Goal: Task Accomplishment & Management: Complete application form

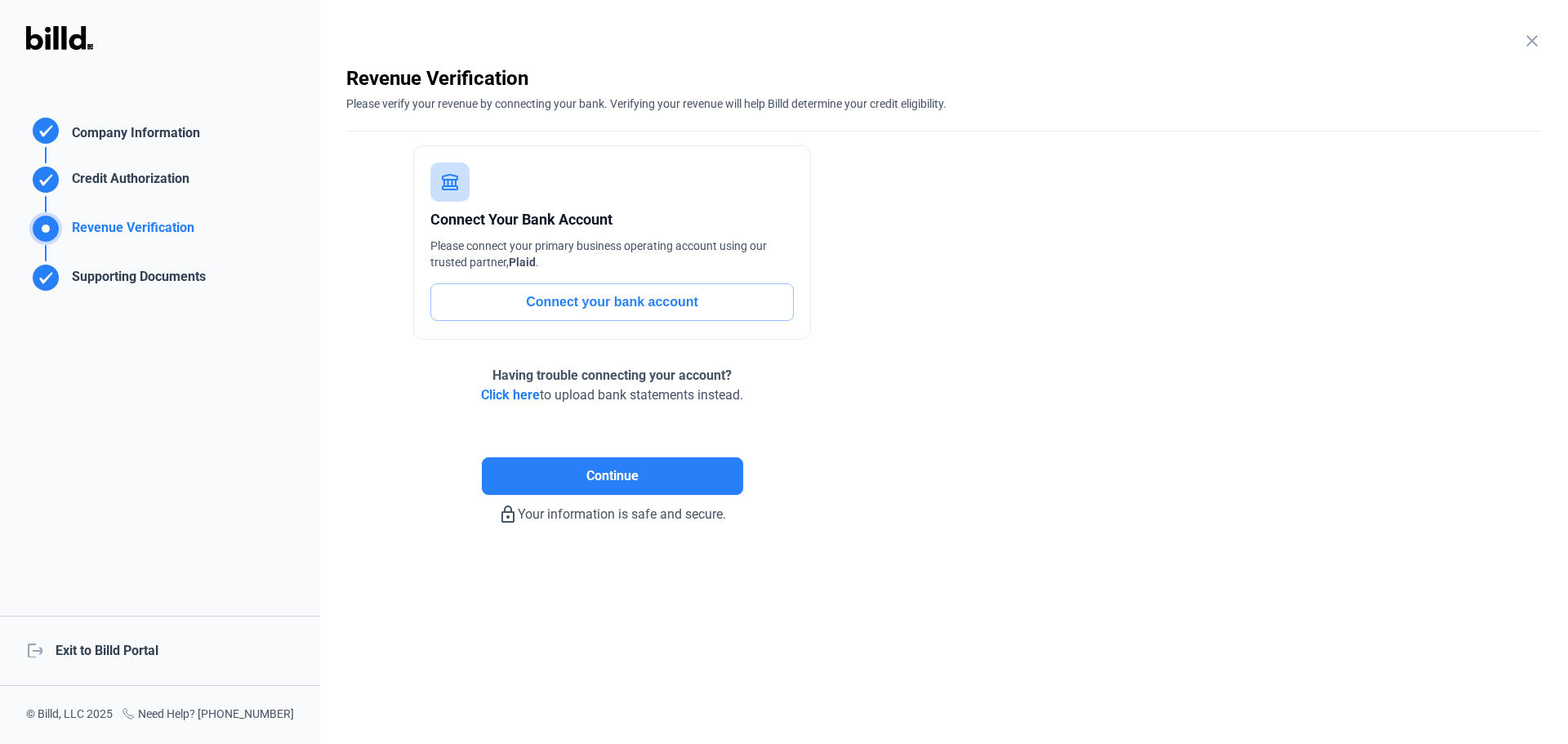
click at [144, 649] on div "logout Exit to Billd Portal" at bounding box center [160, 650] width 320 height 70
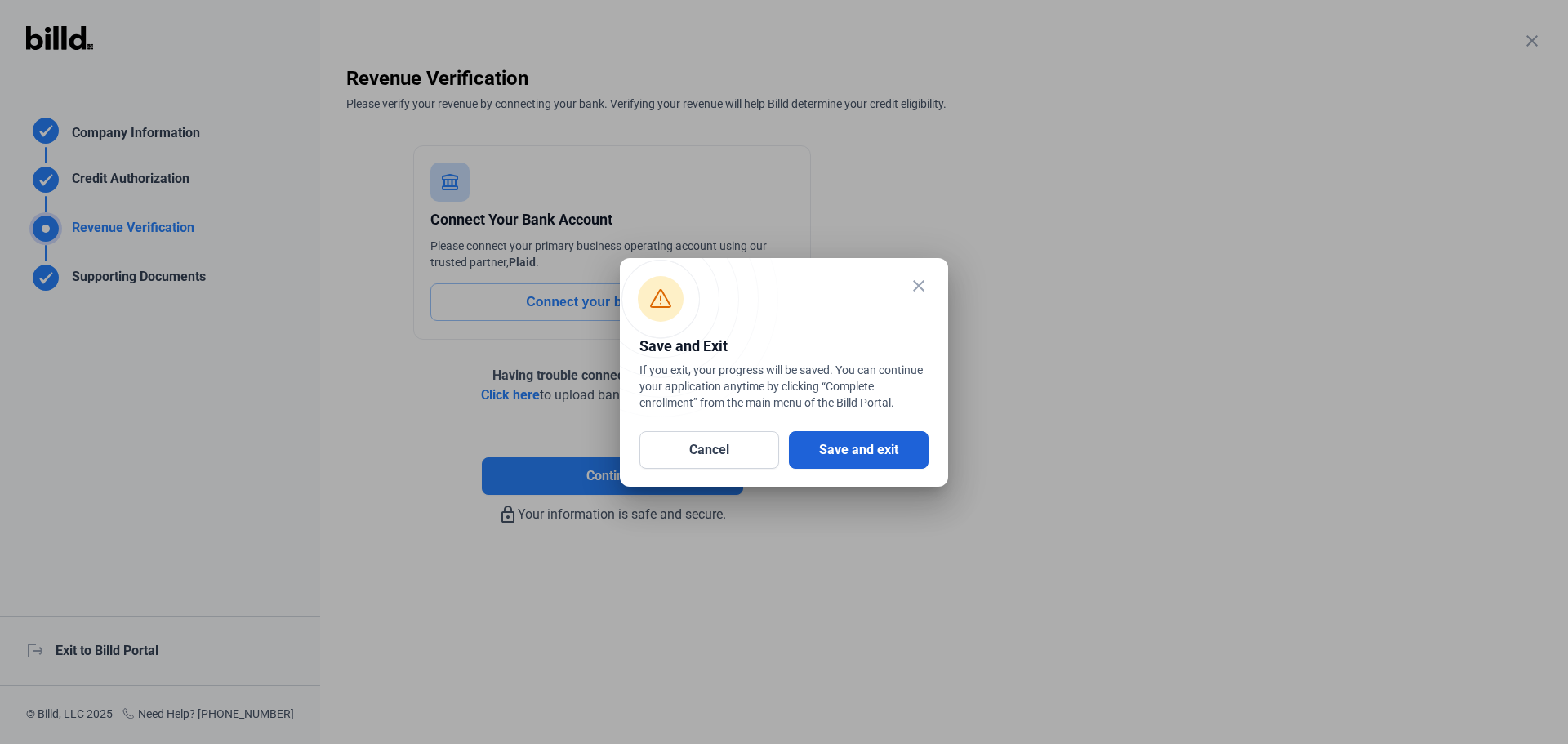
click at [868, 453] on button "Save and exit" at bounding box center [858, 450] width 140 height 38
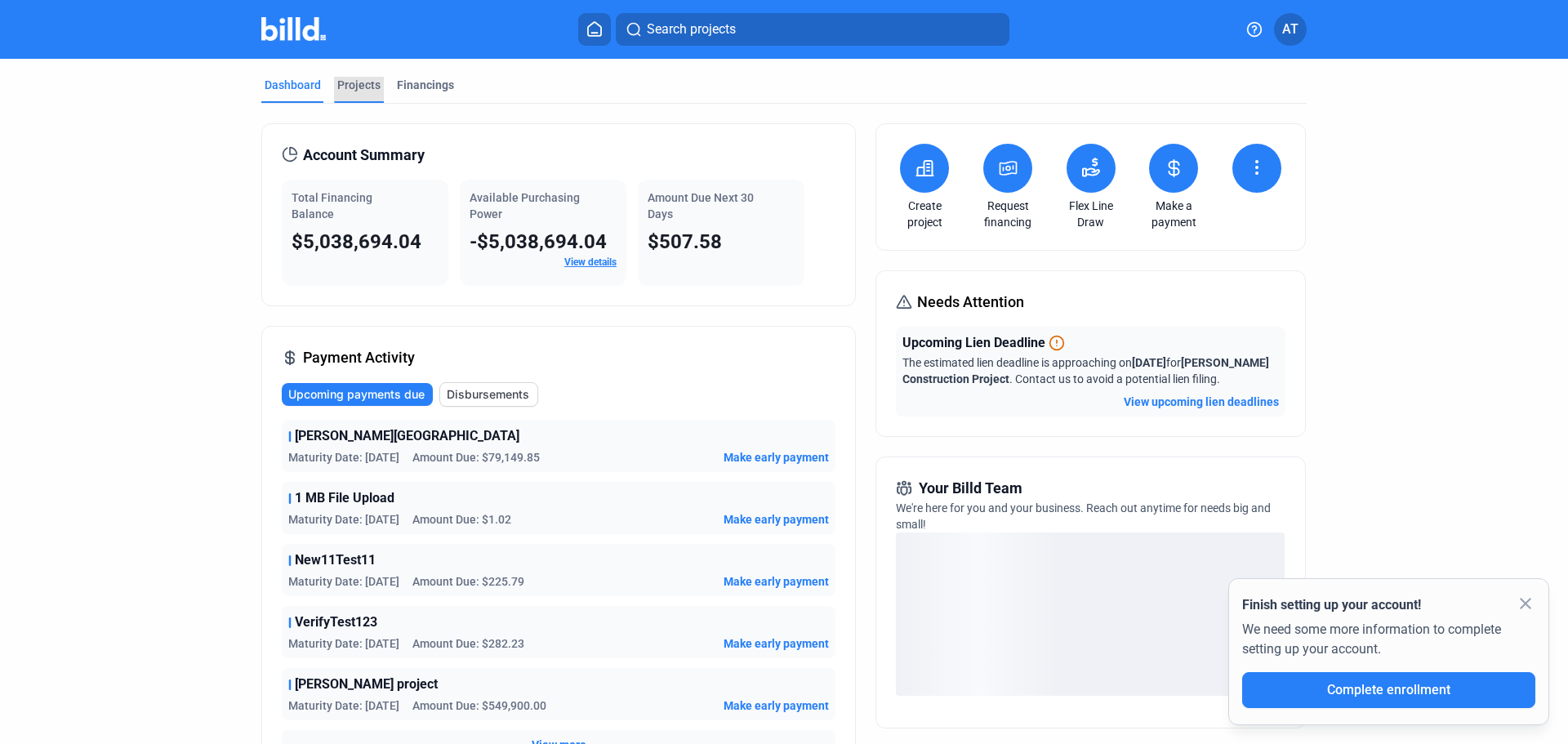
click at [348, 85] on div "Projects" at bounding box center [358, 85] width 44 height 16
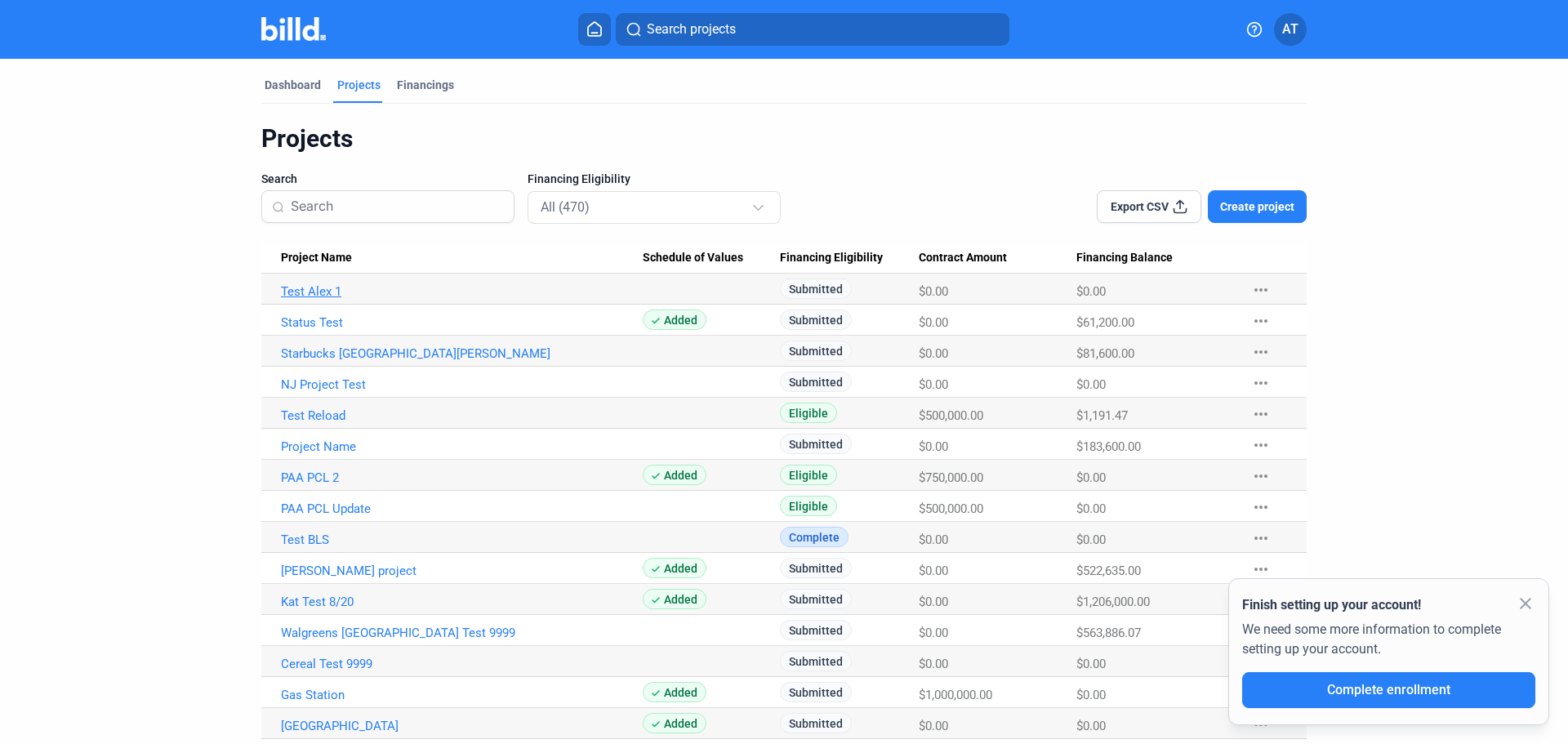
click at [313, 293] on link "Test Alex 1" at bounding box center [462, 292] width 362 height 15
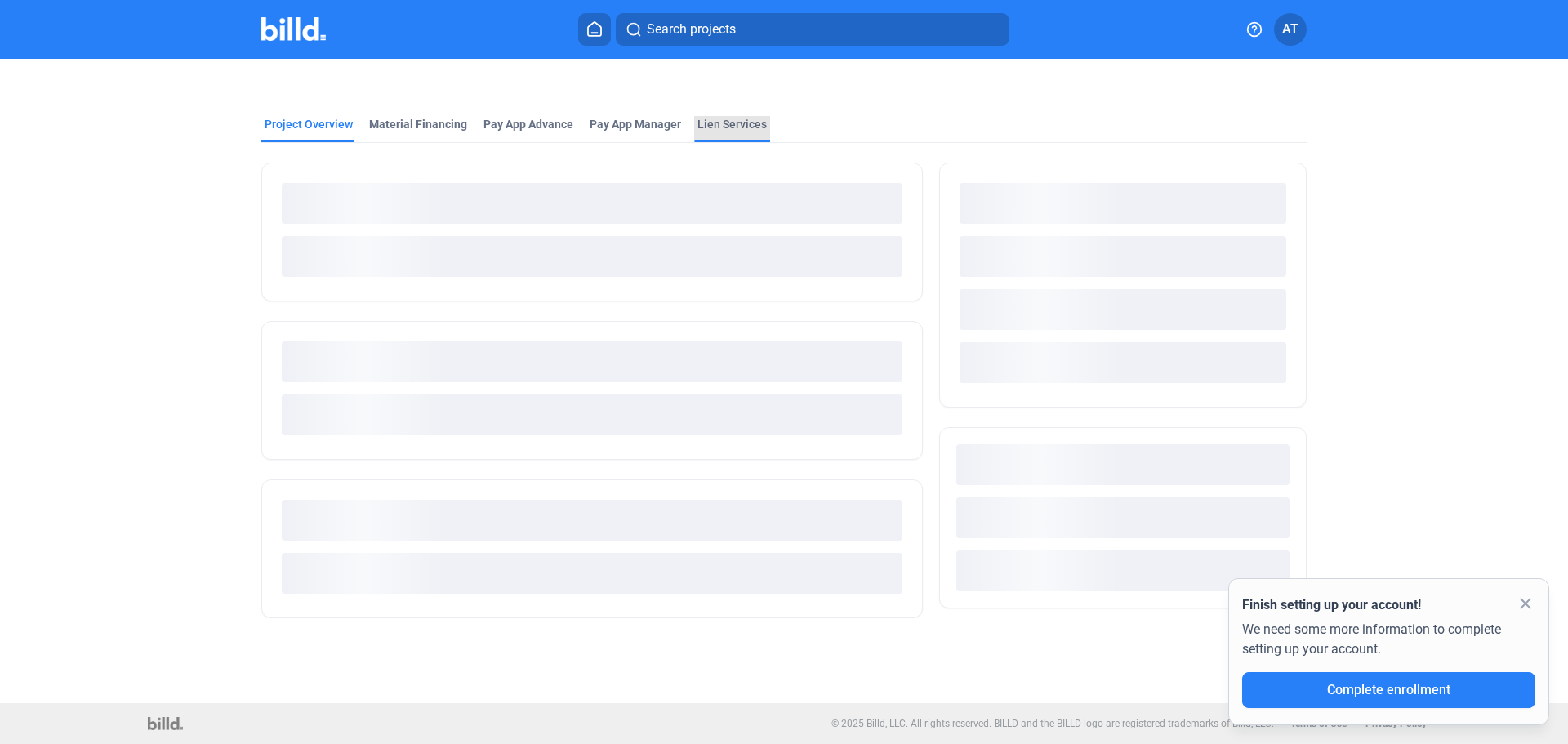
click at [729, 121] on div "Lien Services" at bounding box center [732, 124] width 69 height 16
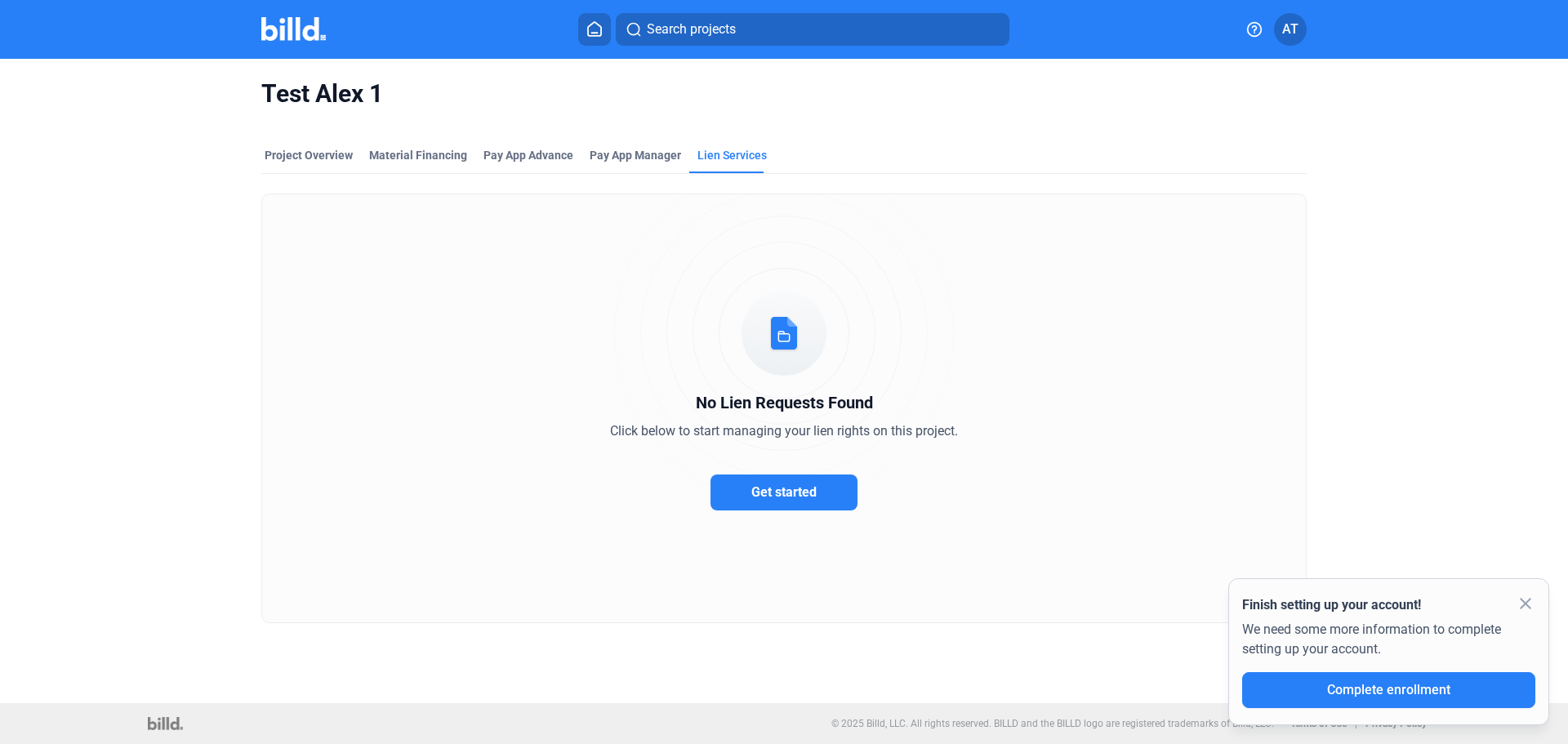
click at [807, 500] on button "Get started" at bounding box center [784, 492] width 147 height 36
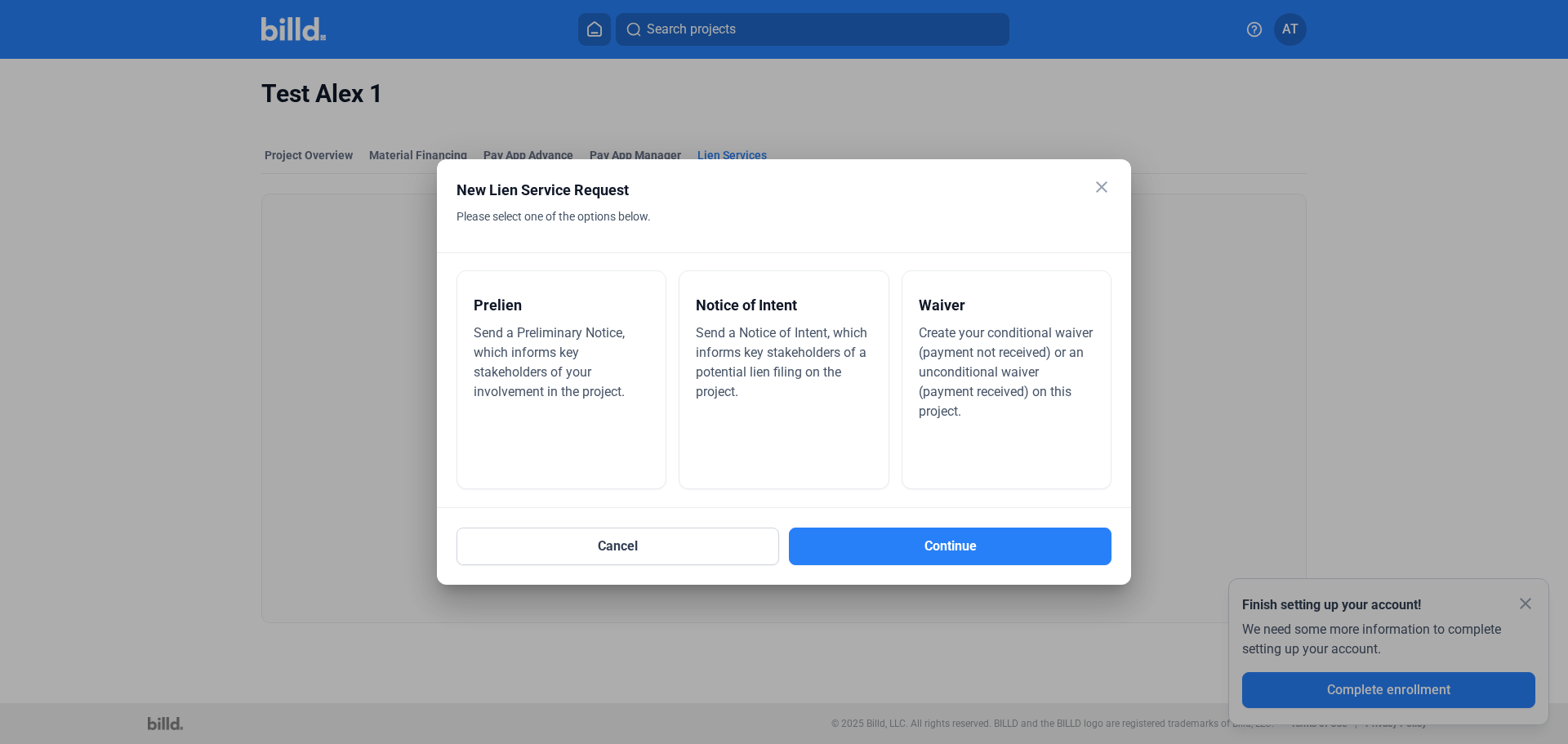
click at [1109, 182] on mat-icon "close" at bounding box center [1102, 187] width 20 height 20
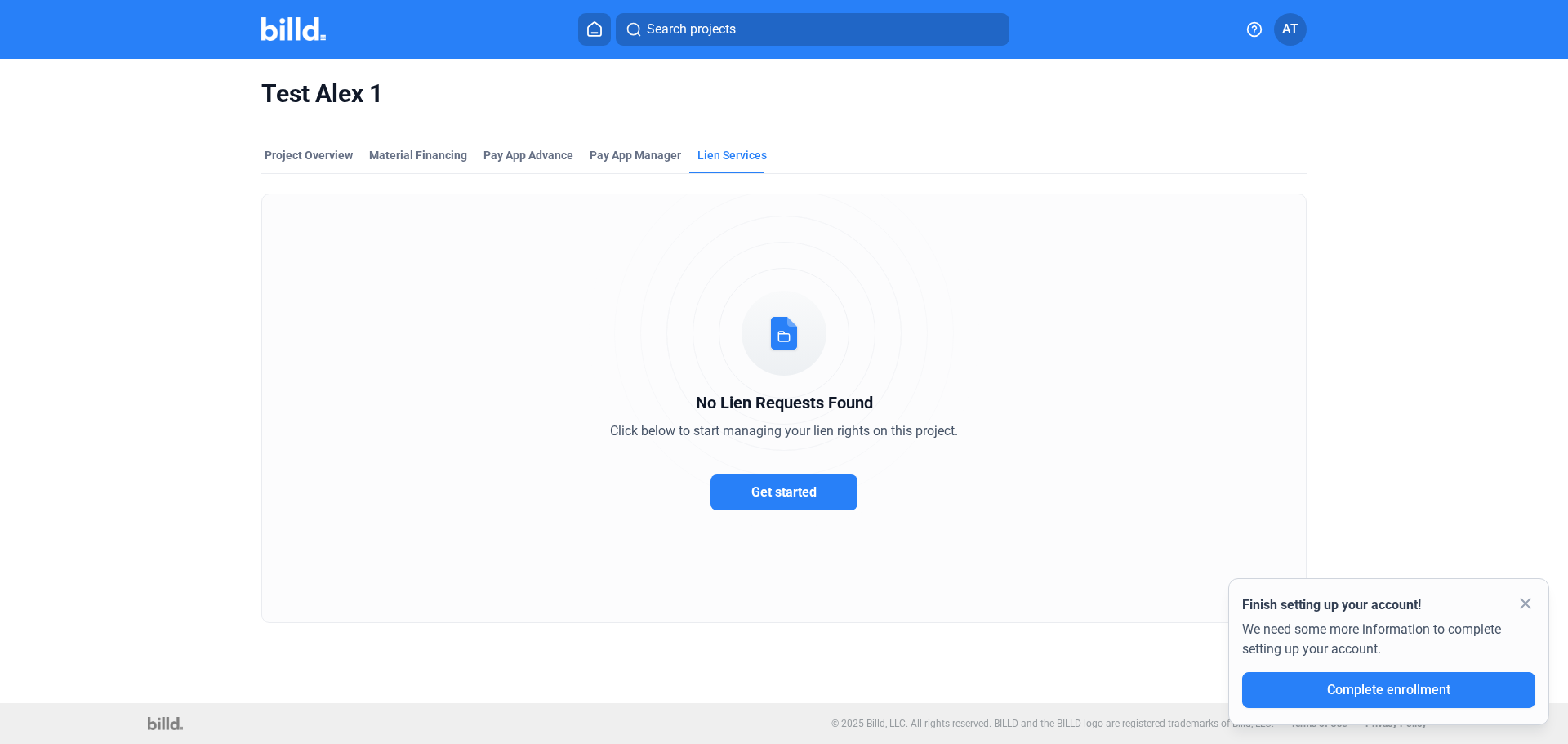
click at [594, 28] on icon at bounding box center [594, 29] width 16 height 16
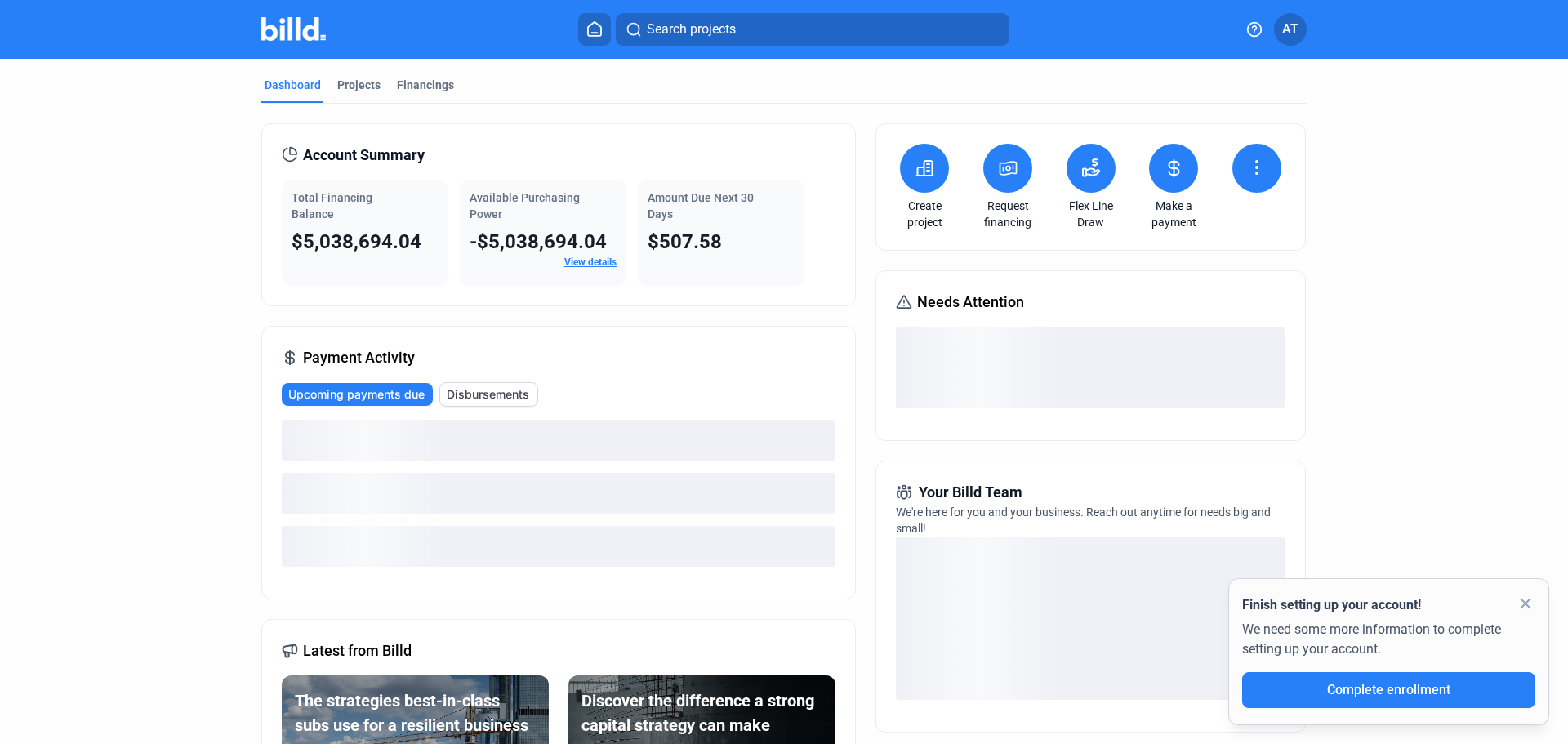
click at [923, 166] on icon at bounding box center [924, 169] width 21 height 20
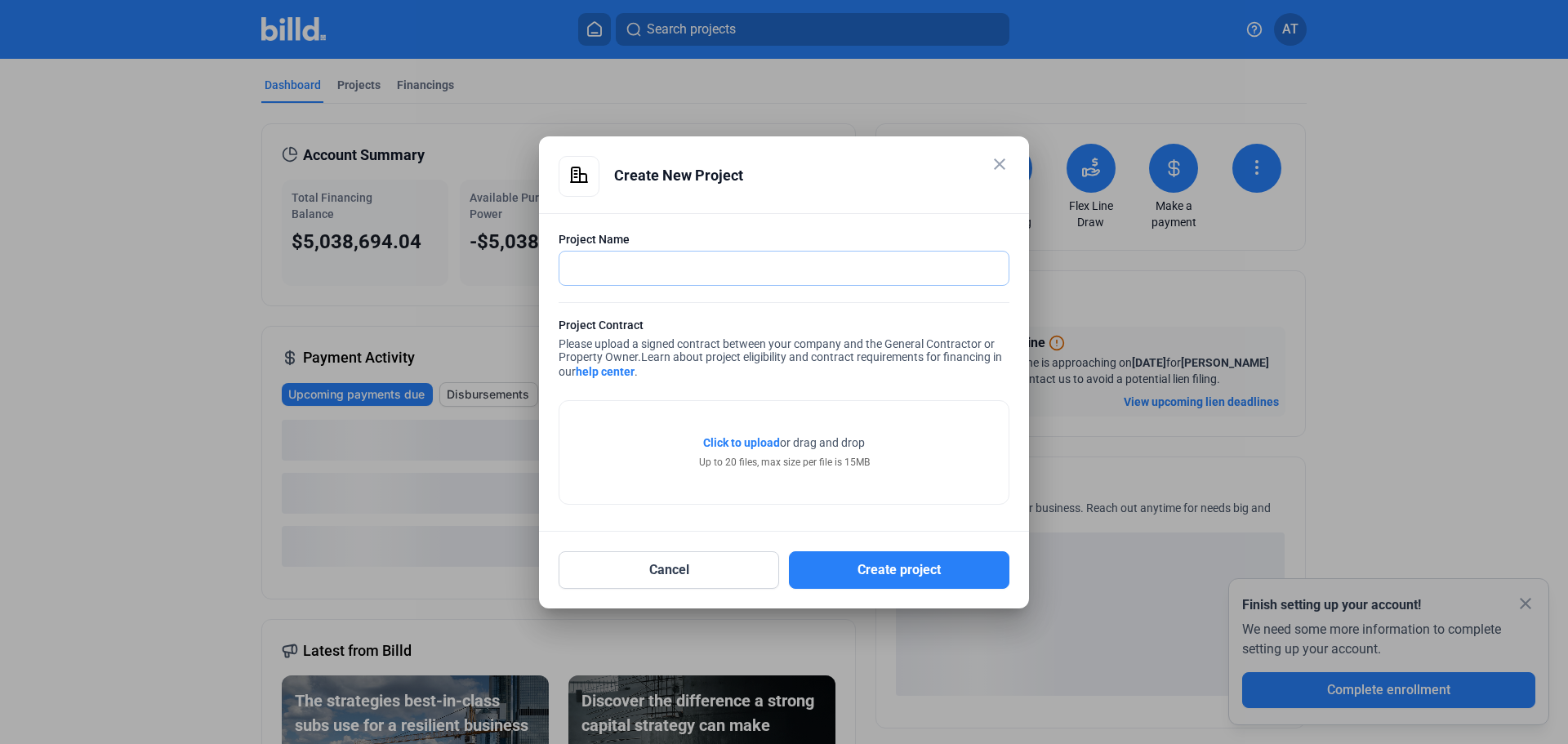
click at [678, 270] on input "text" at bounding box center [775, 268] width 431 height 34
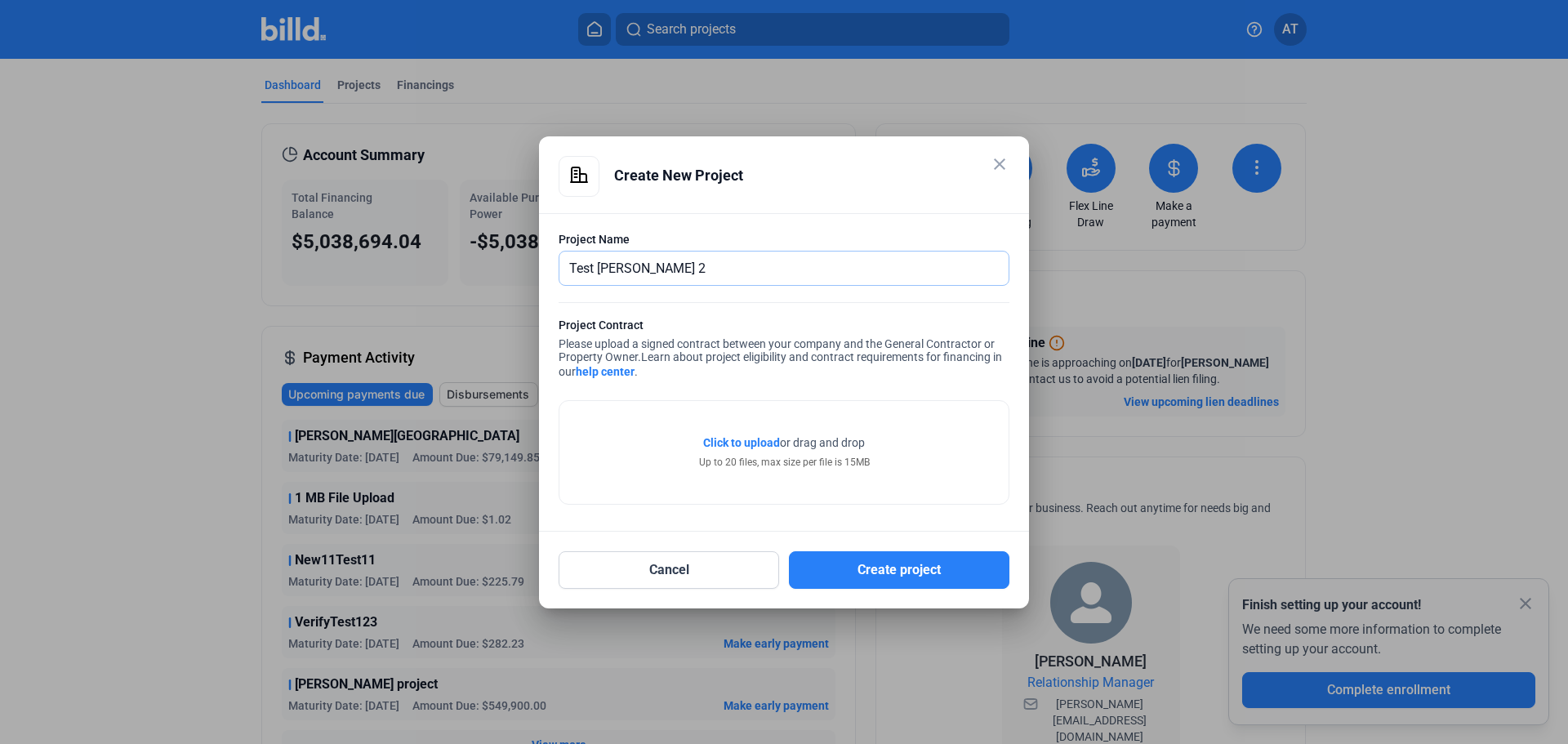
type input "Test [PERSON_NAME] 2"
click at [764, 444] on span "Click to upload" at bounding box center [741, 442] width 76 height 13
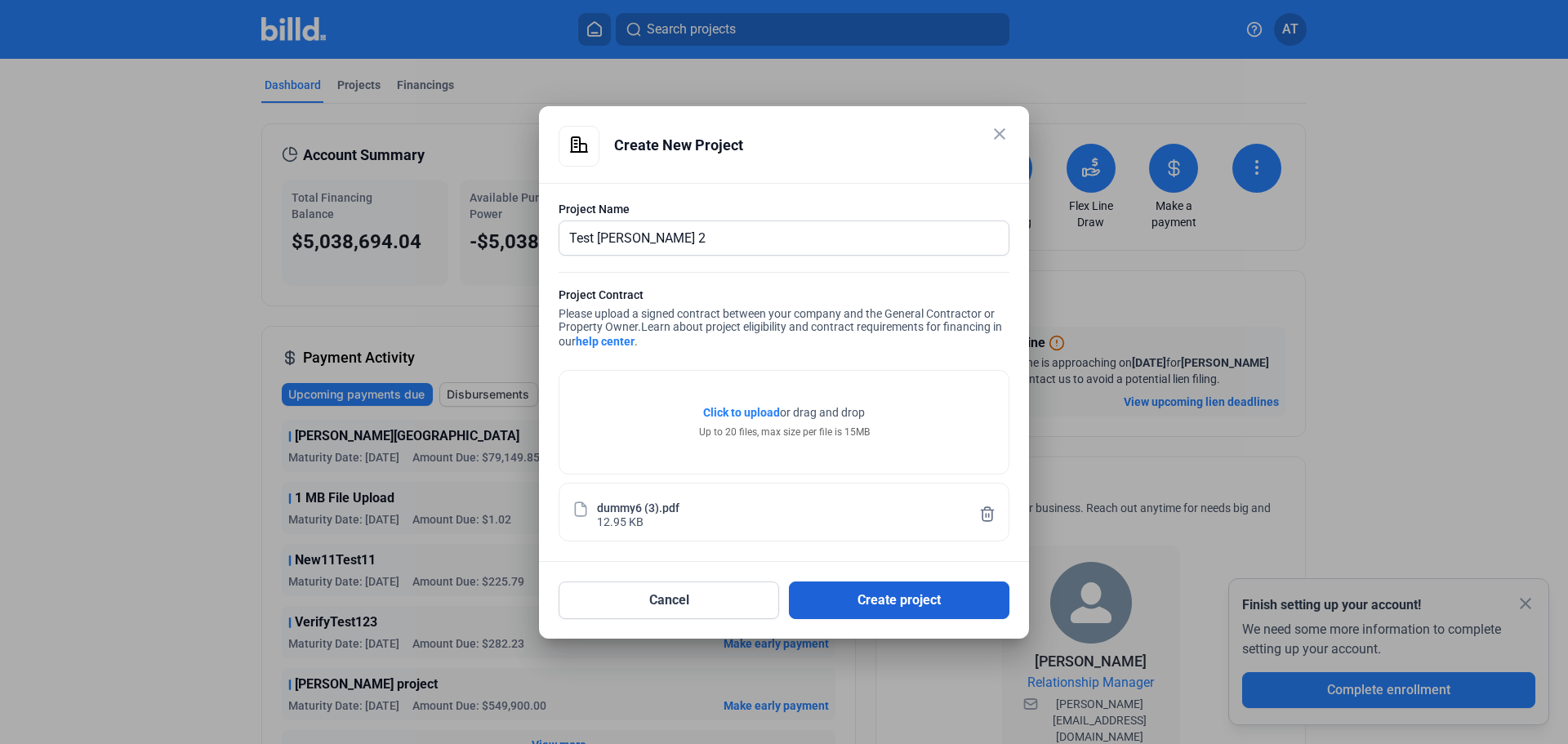
click at [909, 598] on button "Create project" at bounding box center [899, 600] width 220 height 38
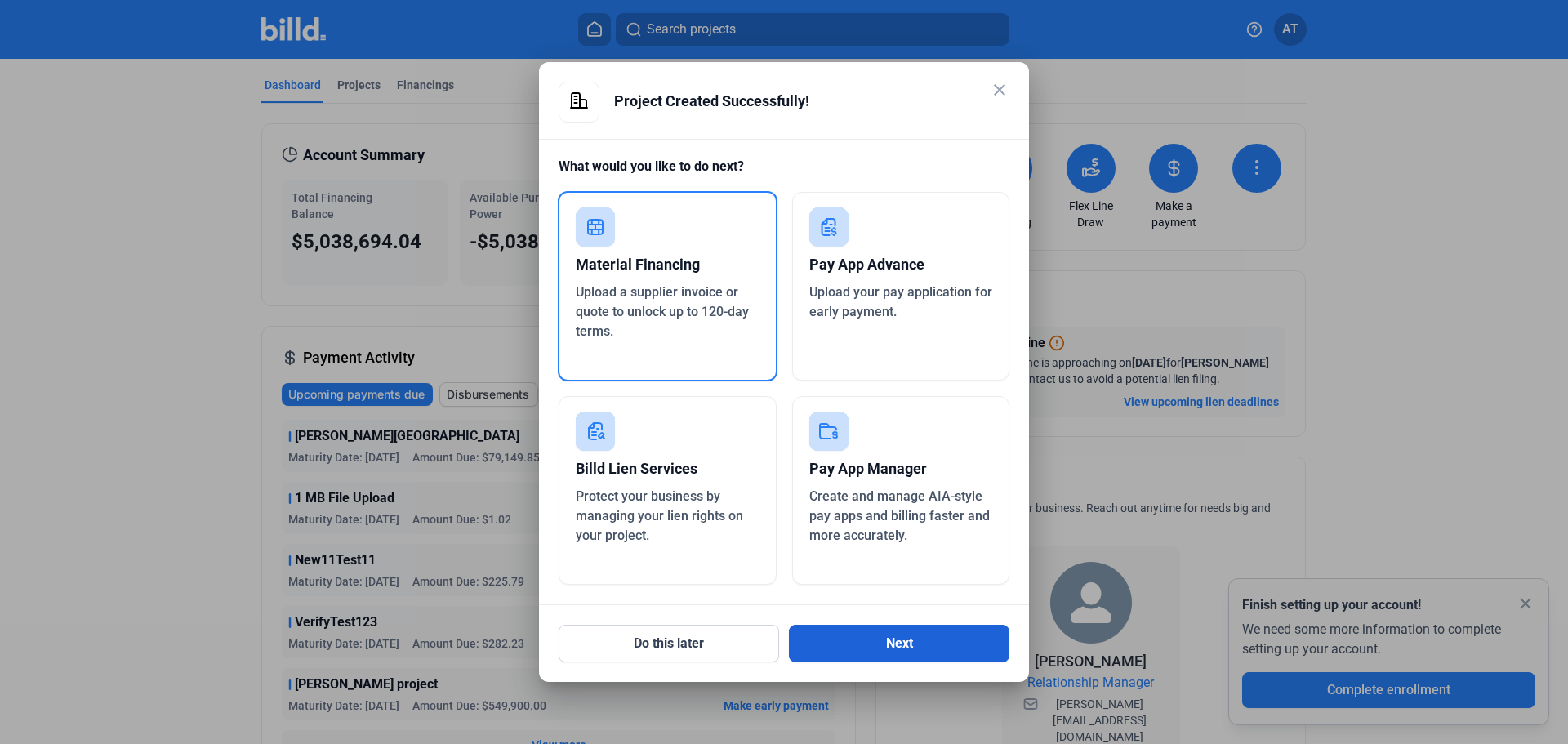
click at [960, 658] on button "Next" at bounding box center [899, 644] width 220 height 38
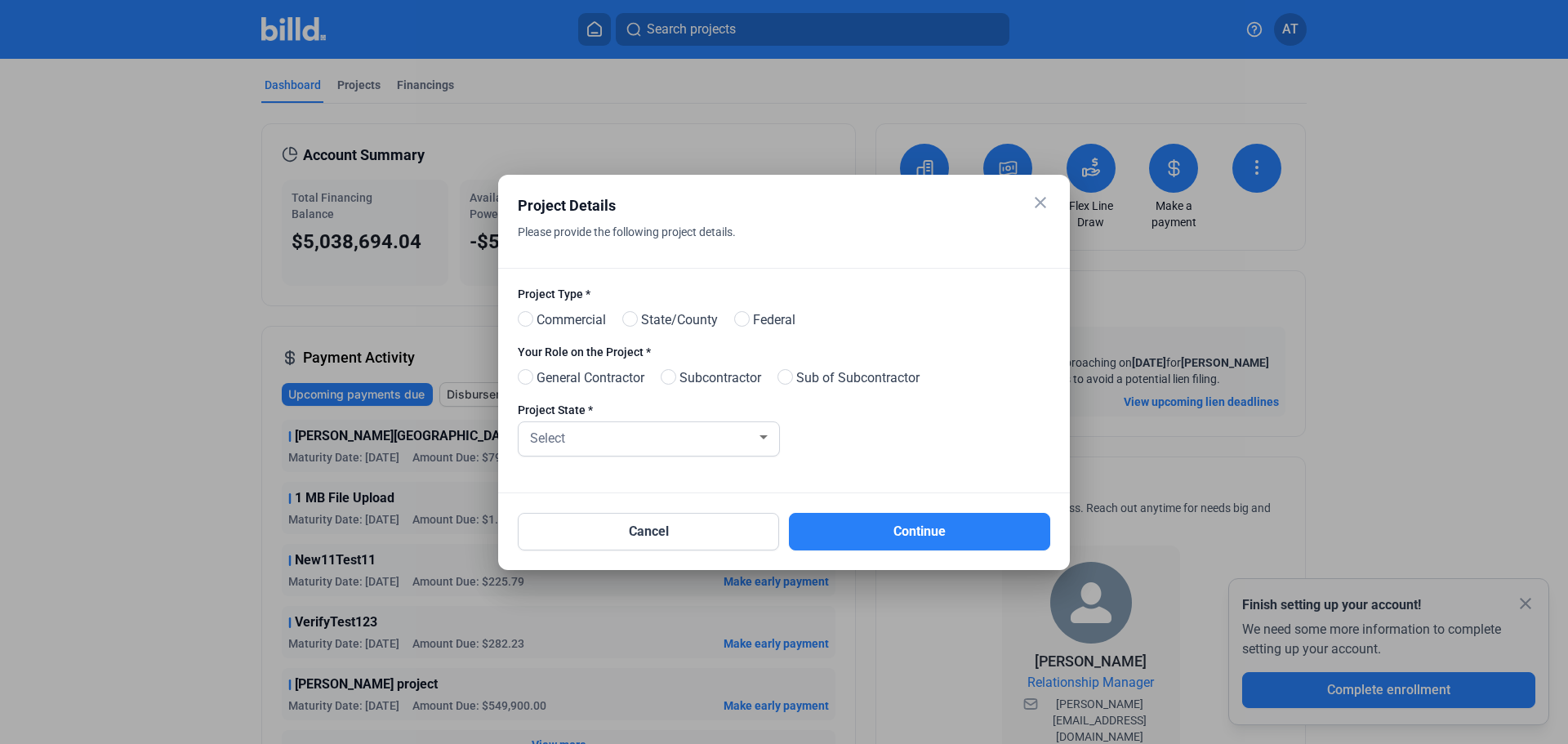
click at [562, 320] on span "Commercial" at bounding box center [568, 320] width 76 height 20
click at [530, 320] on input "Commercial" at bounding box center [524, 319] width 12 height 12
radio input "true"
click at [866, 384] on span "Sub of Subcontractor" at bounding box center [854, 378] width 130 height 20
click at [789, 384] on input "Sub of Subcontractor" at bounding box center [783, 377] width 12 height 12
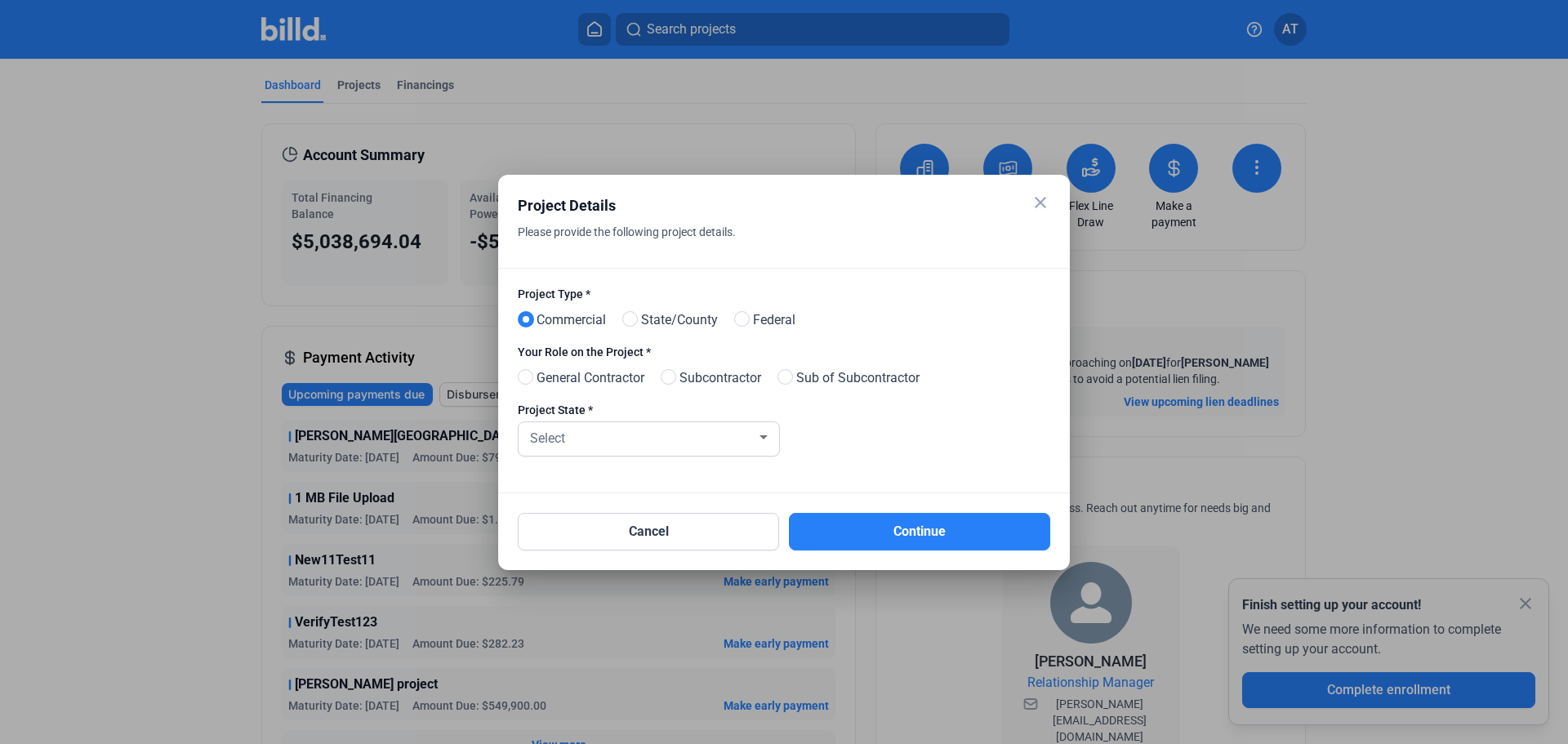
radio input "true"
click at [647, 430] on div "Select" at bounding box center [641, 437] width 229 height 23
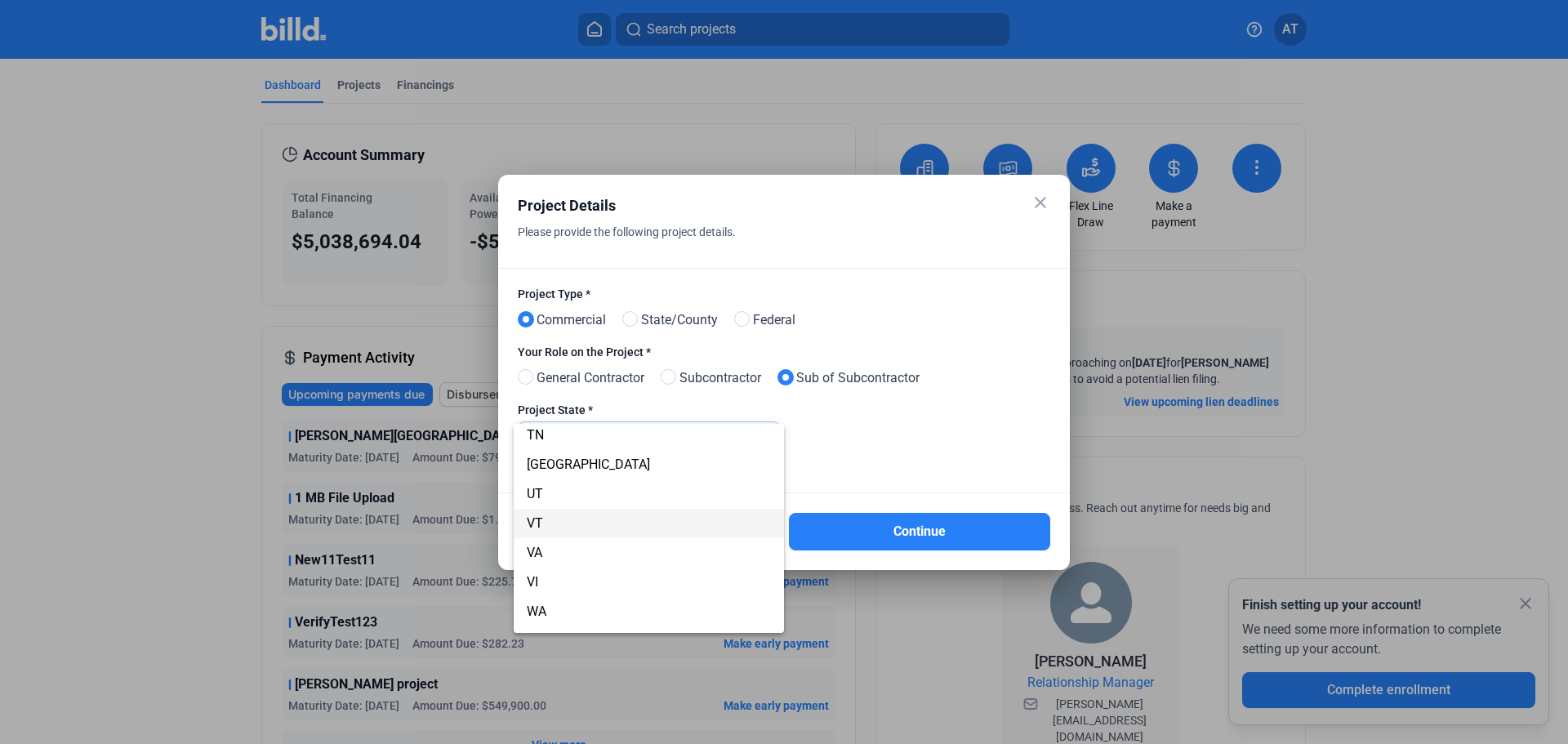
scroll to position [1156, 0]
click at [579, 544] on span "[GEOGRAPHIC_DATA]" at bounding box center [649, 547] width 244 height 30
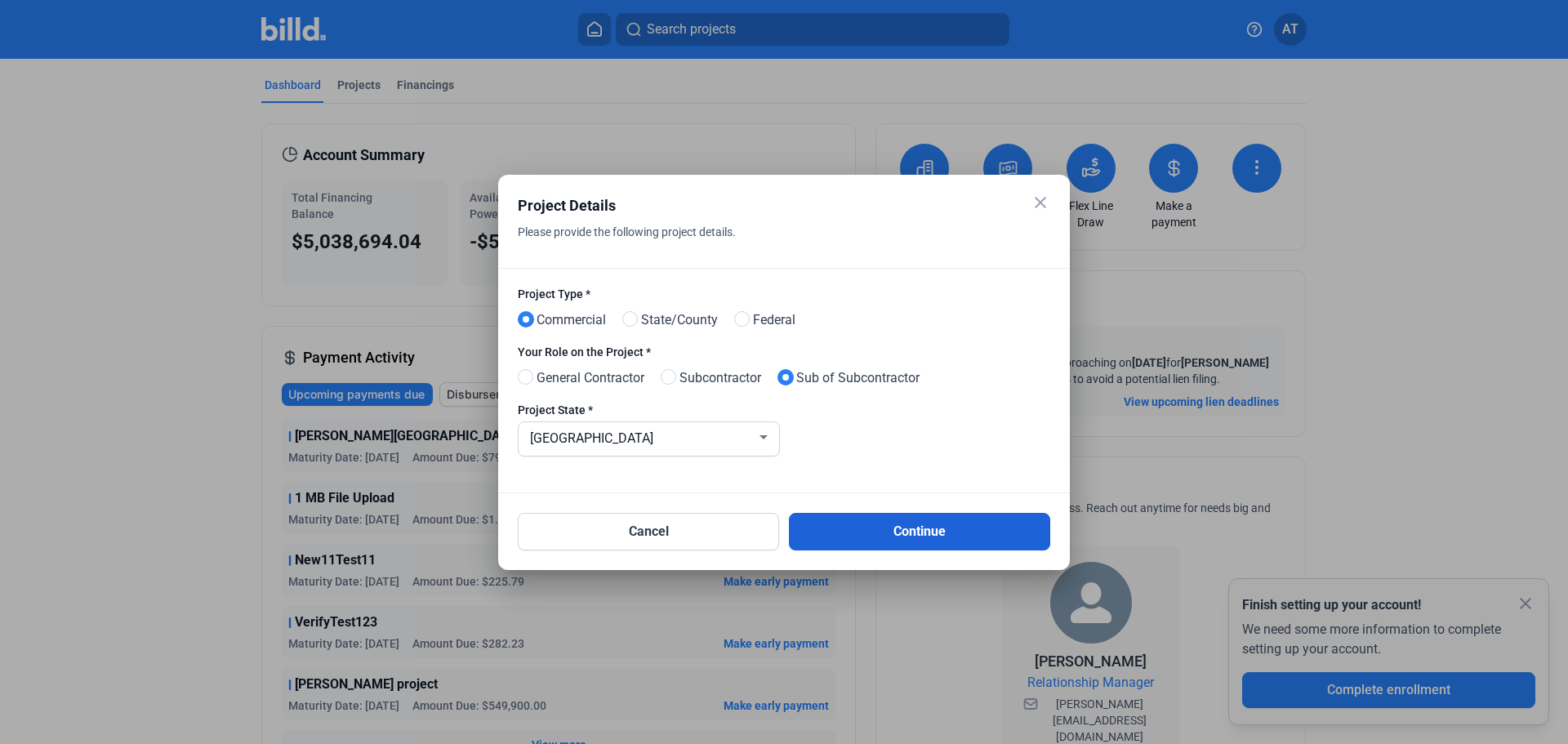
click at [902, 531] on button "Continue" at bounding box center [919, 532] width 261 height 38
